Goal: Information Seeking & Learning: Learn about a topic

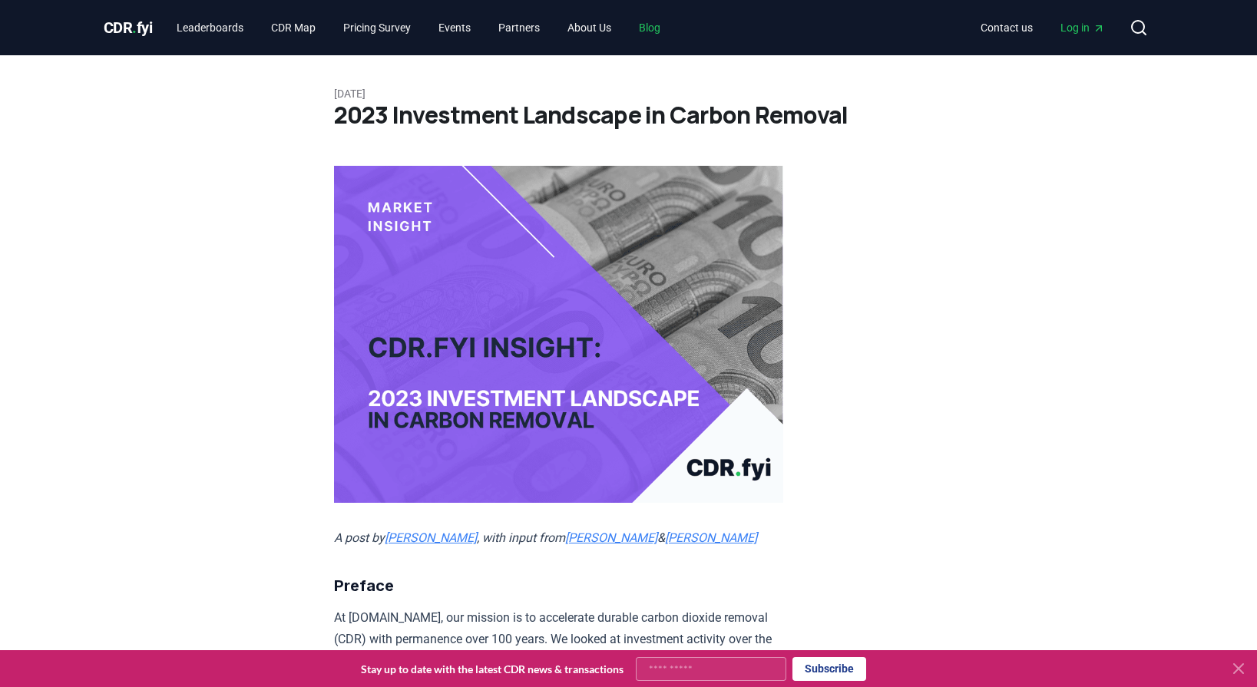
click at [673, 28] on link "Blog" at bounding box center [650, 28] width 46 height 28
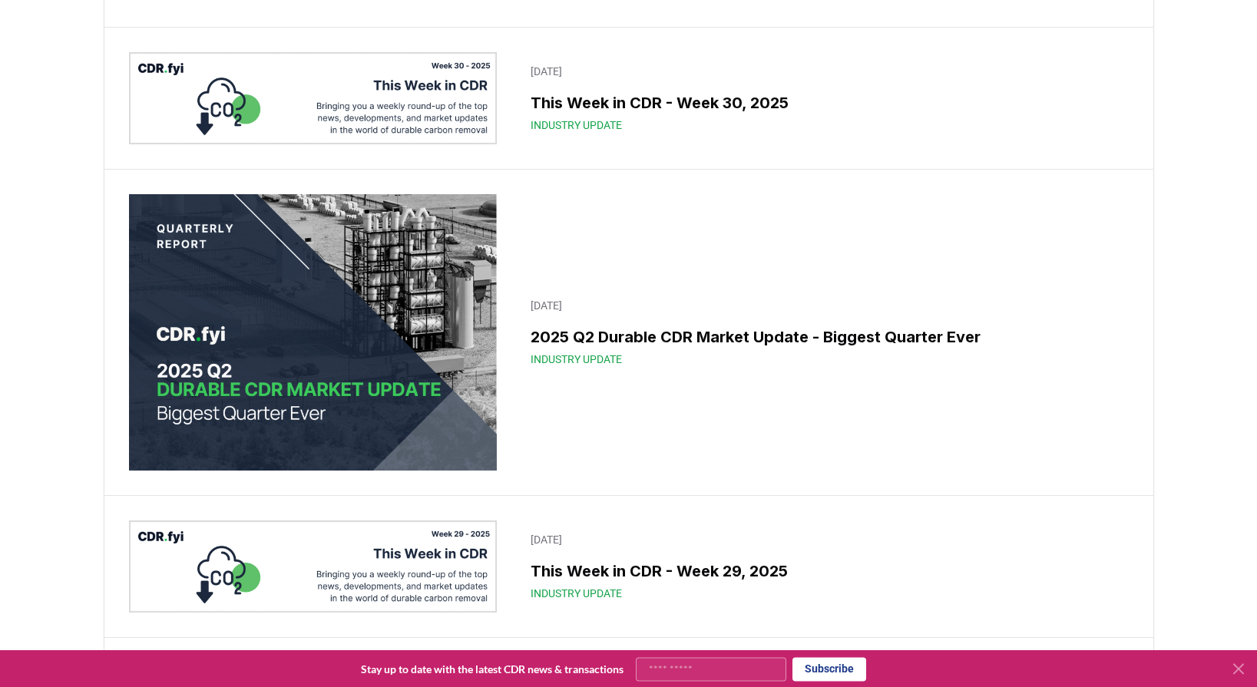
scroll to position [811, 0]
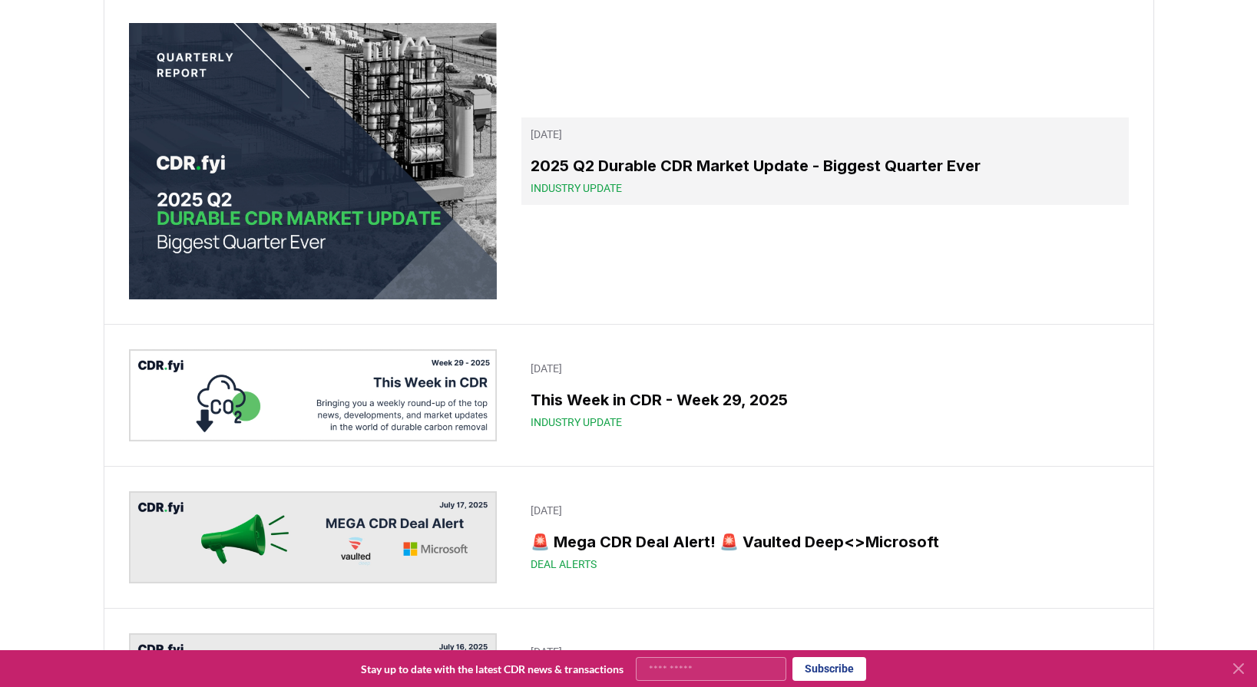
click at [704, 177] on h3 "2025 Q2 Durable CDR Market Update - Biggest Quarter Ever" at bounding box center [825, 165] width 588 height 23
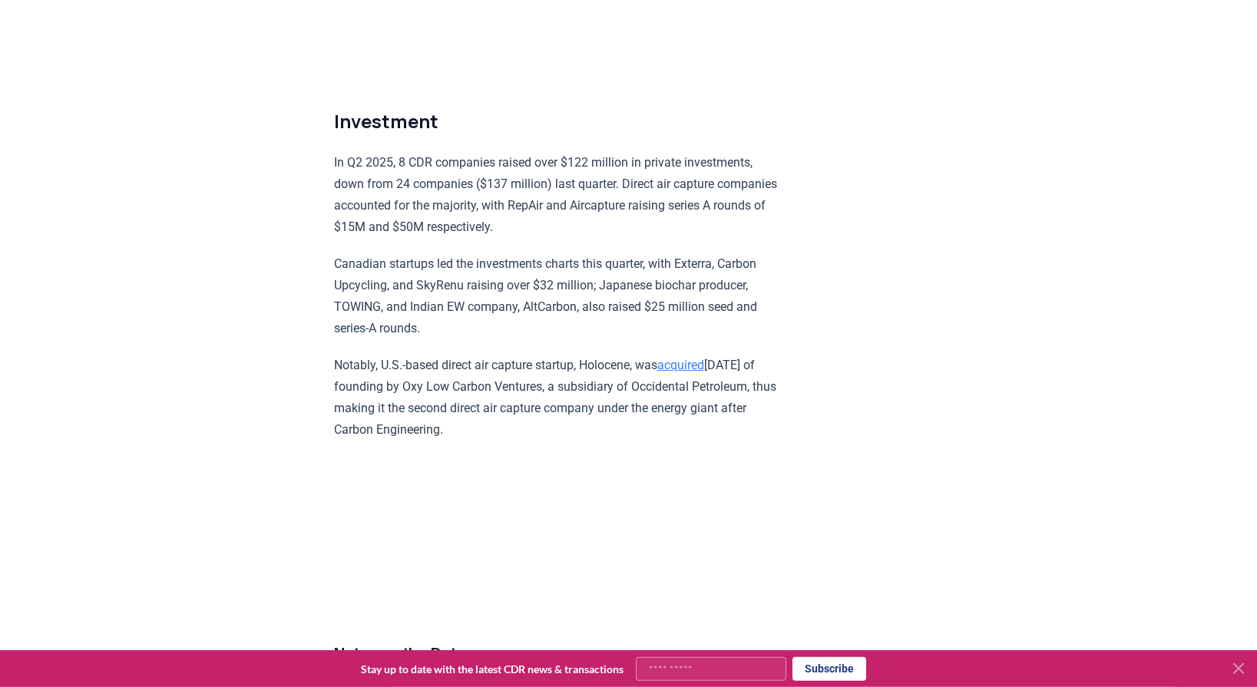
scroll to position [9091, 0]
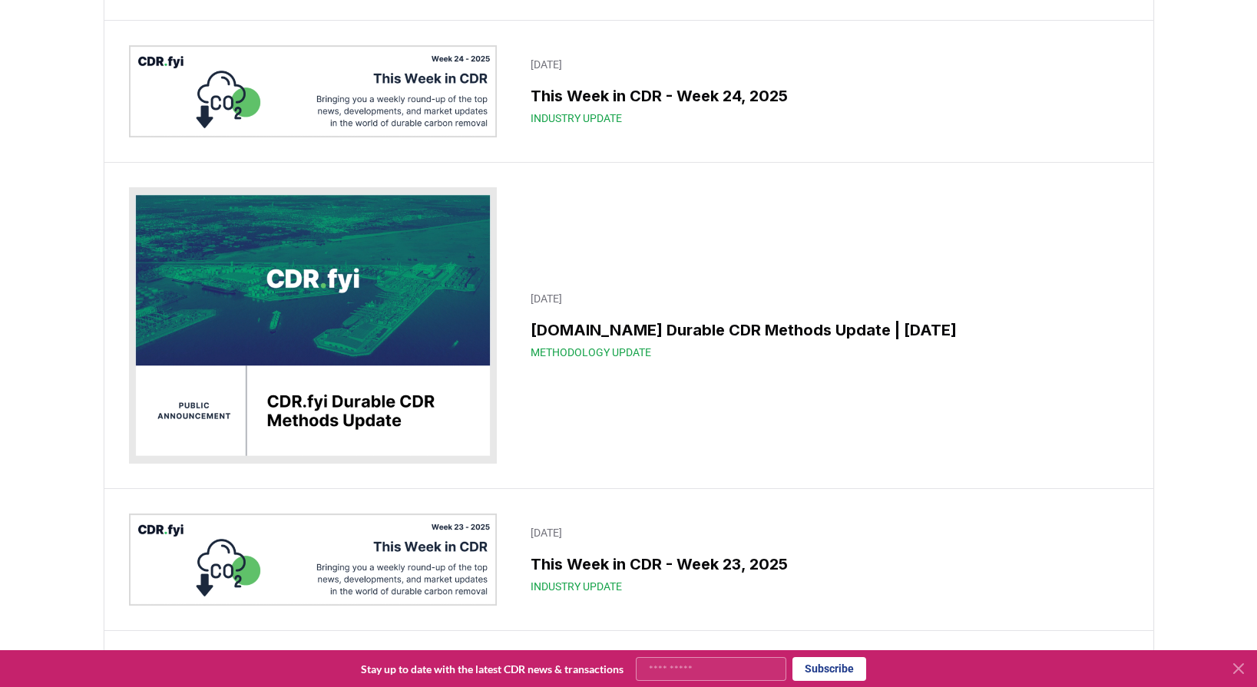
scroll to position [3099, 0]
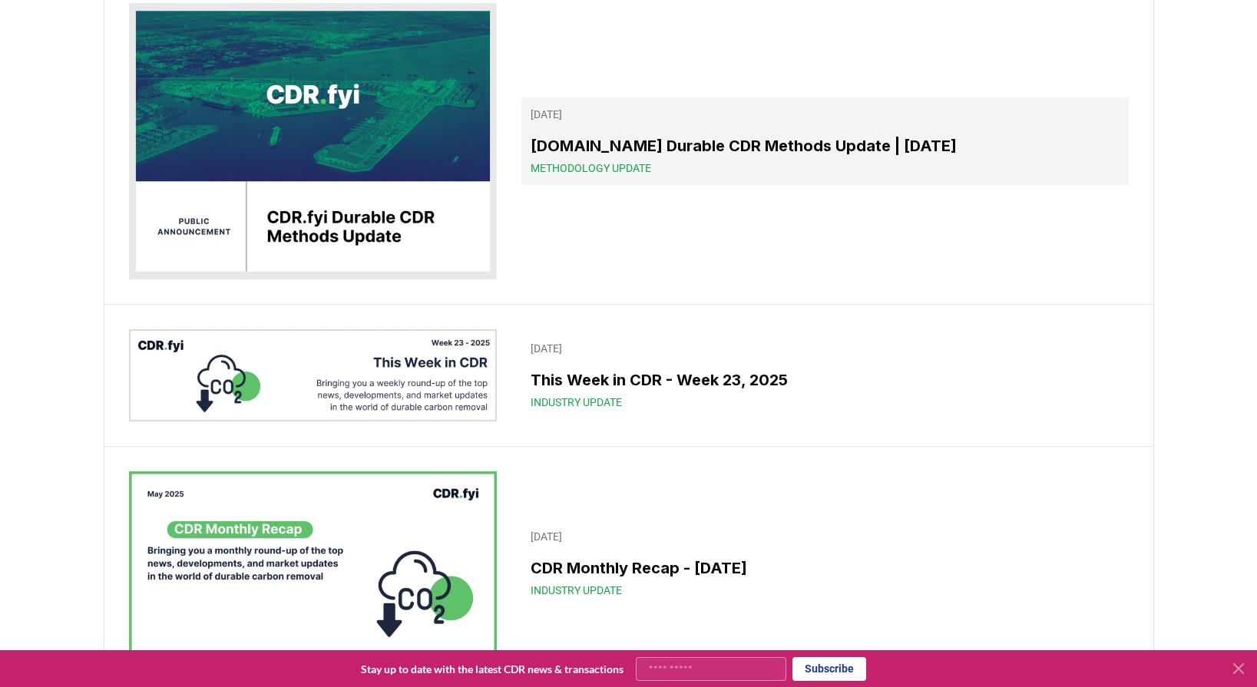
click at [669, 157] on h3 "[DOMAIN_NAME] Durable CDR Methods Update | [DATE]" at bounding box center [825, 145] width 588 height 23
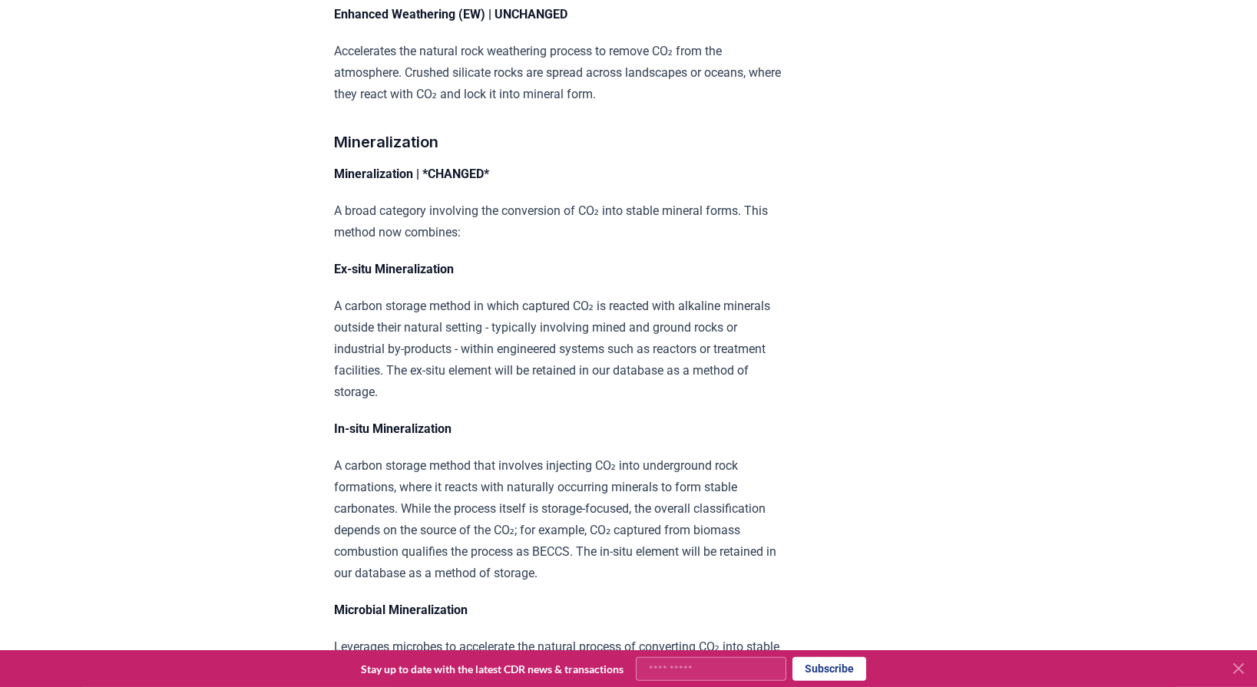
scroll to position [5405, 0]
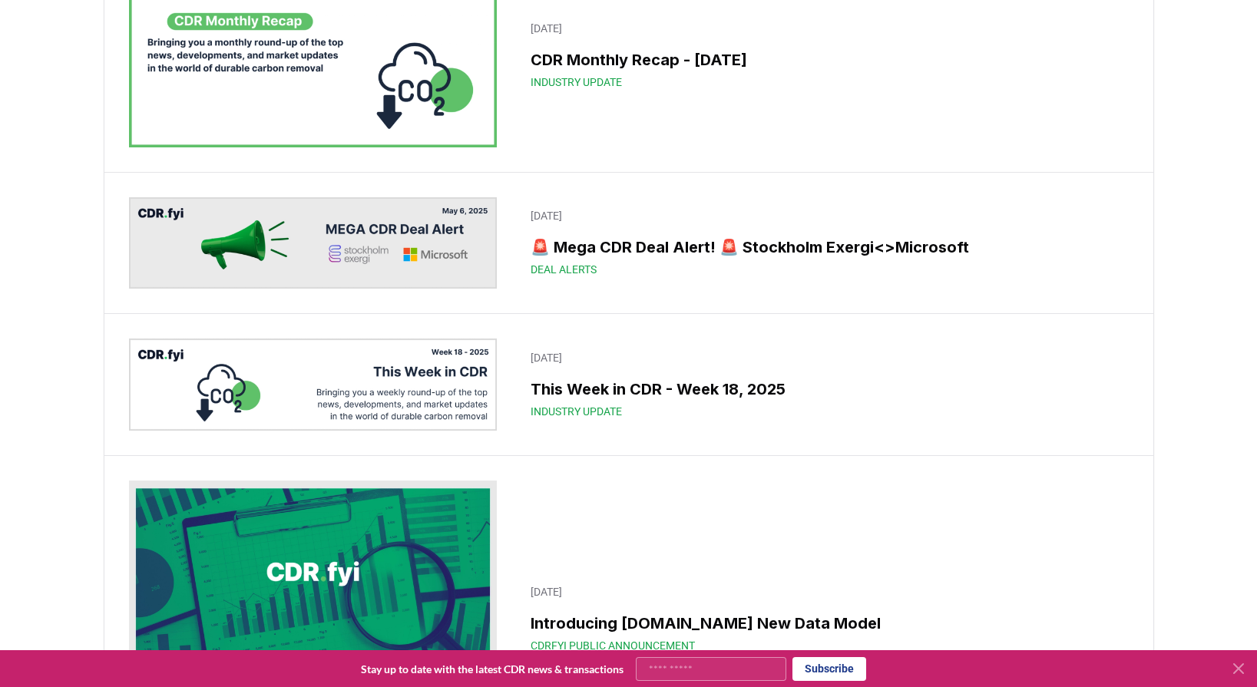
scroll to position [3299, 0]
